Goal: Find specific page/section: Find specific page/section

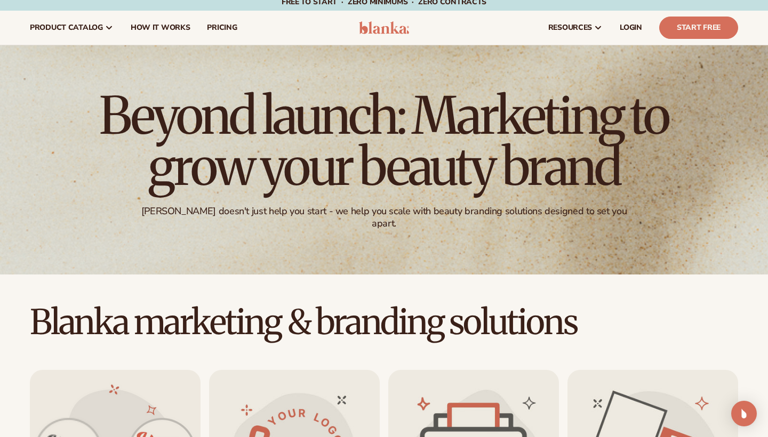
scroll to position [6, 0]
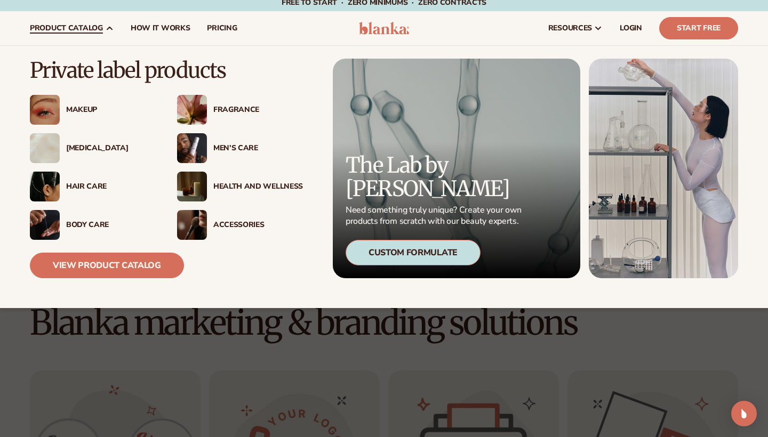
click at [75, 109] on div "Makeup" at bounding box center [111, 110] width 90 height 9
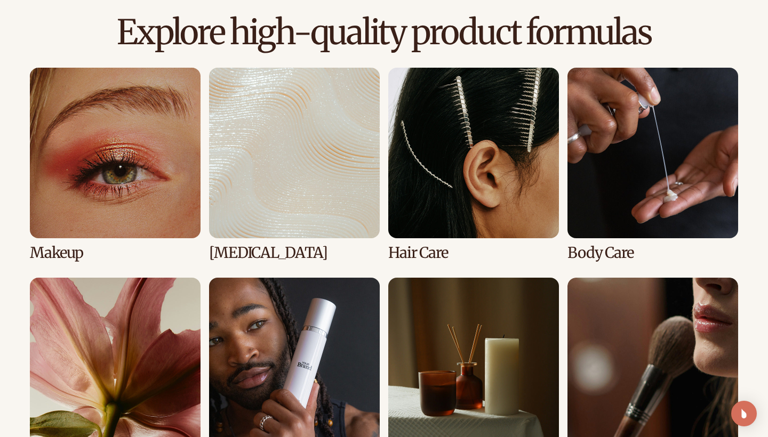
scroll to position [738, 0]
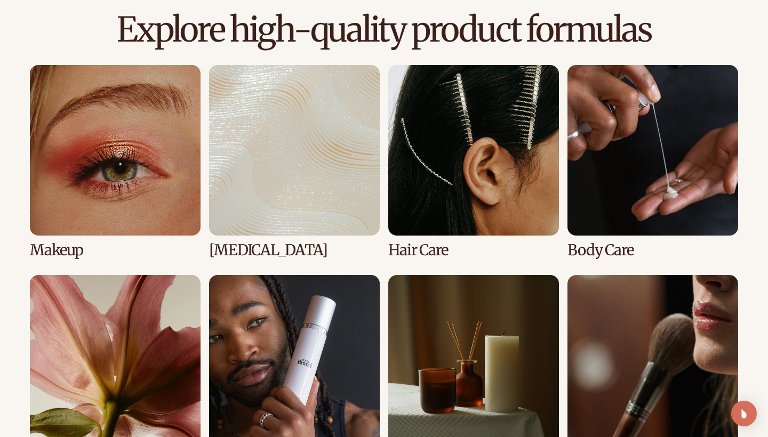
click at [115, 160] on link "1 / 8" at bounding box center [115, 162] width 171 height 194
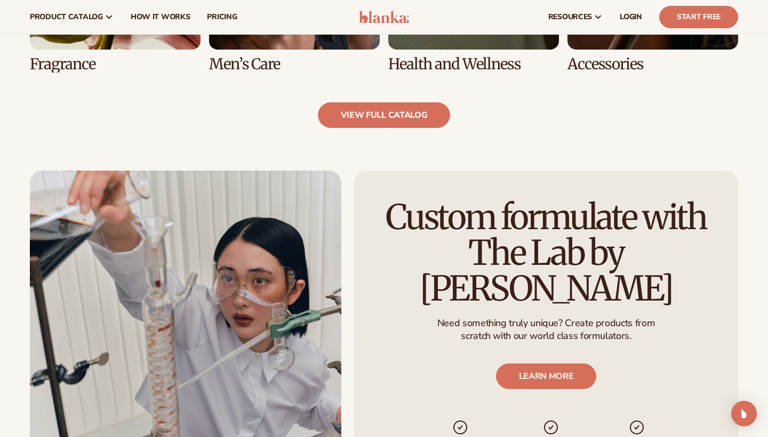
scroll to position [1148, 0]
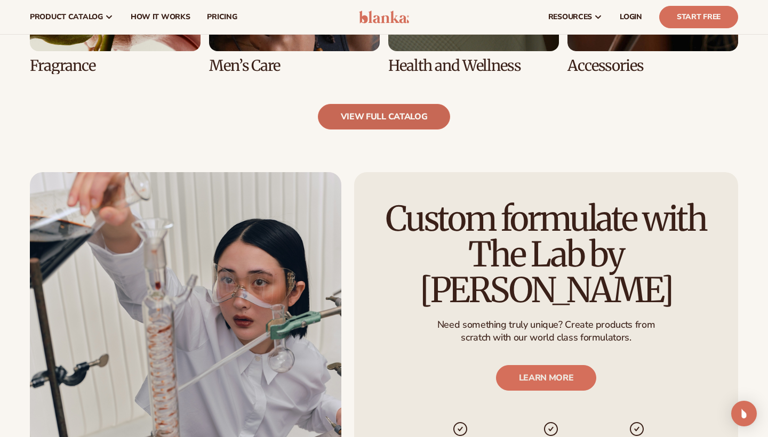
click at [401, 119] on link "view full catalog" at bounding box center [384, 117] width 133 height 26
